Goal: Find specific page/section: Find specific page/section

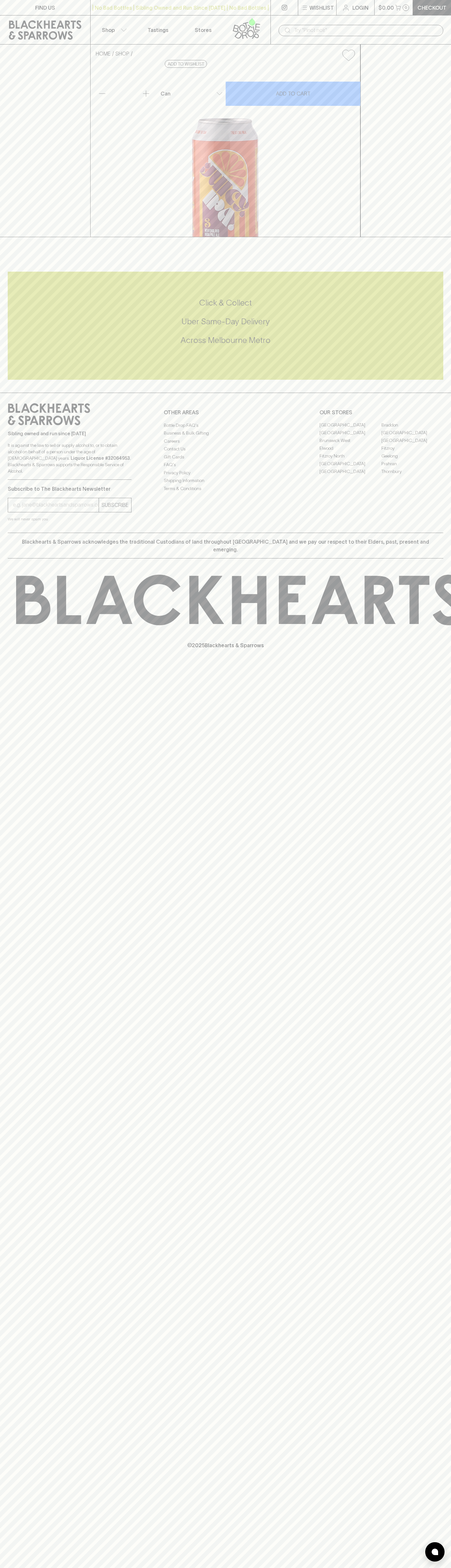
click at [156, 16] on link "Tastings" at bounding box center [157, 30] width 45 height 29
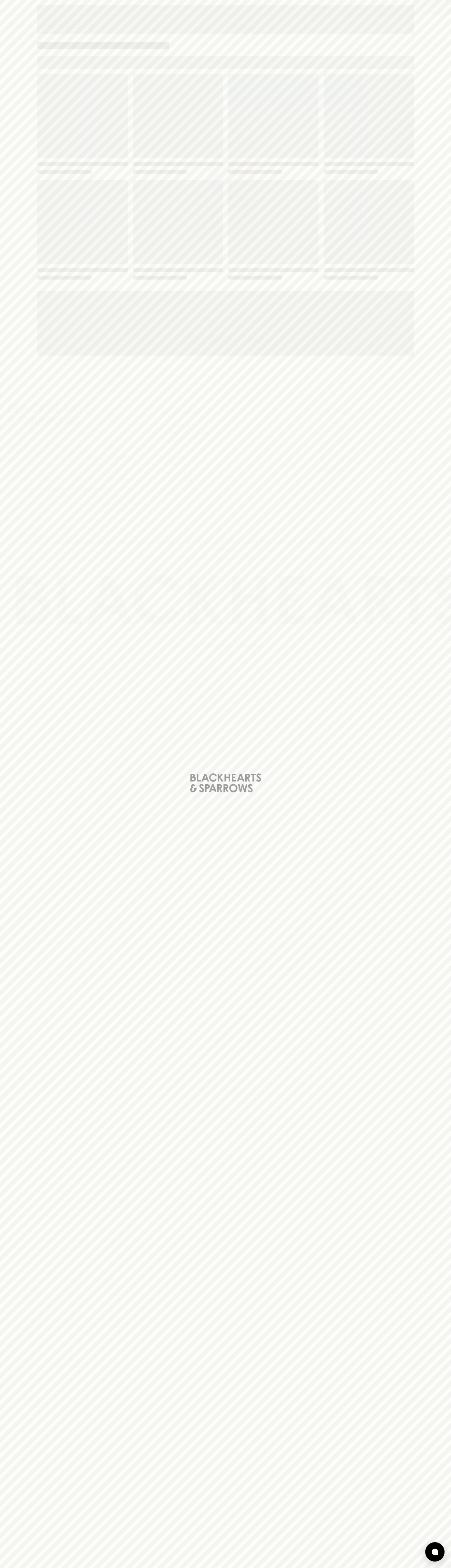
click at [427, 360] on div "Loading" at bounding box center [226, 784] width 451 height 1568
click at [198, 1567] on html "FIND US | No Bad Bottles | Sibling Owned and Run Since [DATE] | No Bad Bottles …" at bounding box center [226, 784] width 451 height 1568
click at [23, 65] on div "Loading" at bounding box center [226, 784] width 451 height 1568
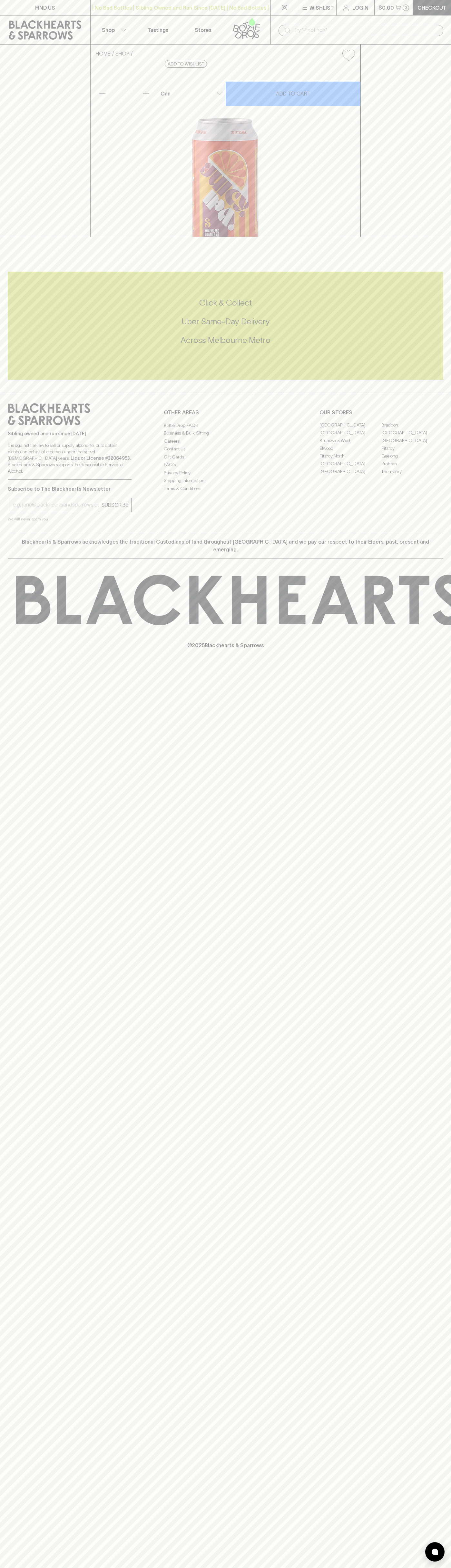
click at [351, 468] on link "[GEOGRAPHIC_DATA]" at bounding box center [350, 463] width 62 height 8
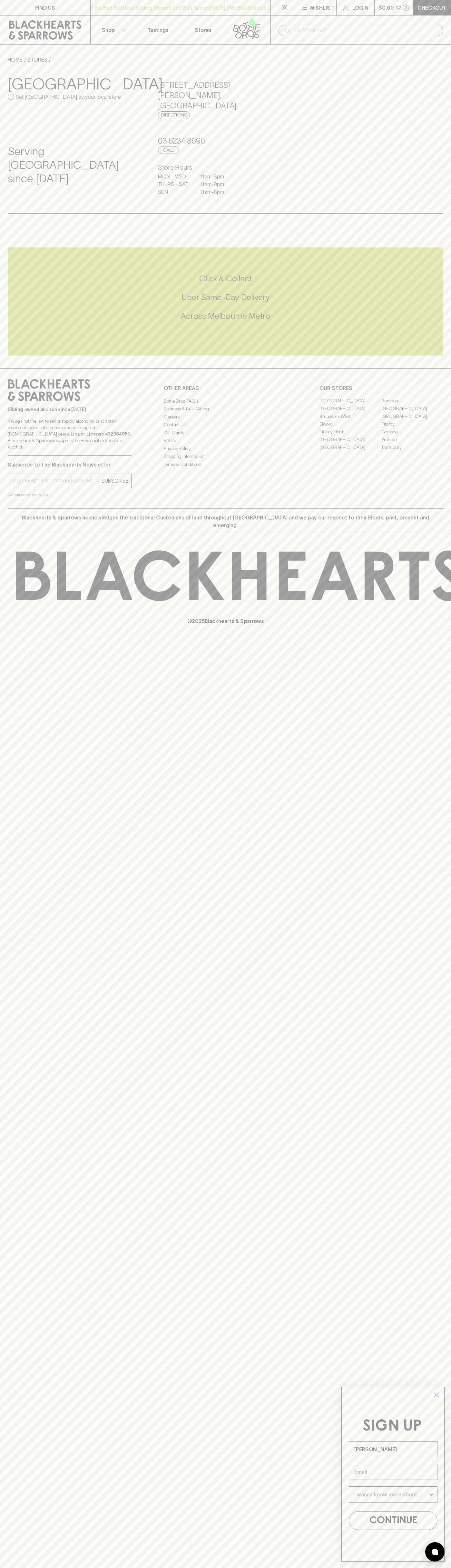
type input "John Smith"
